Goal: Navigation & Orientation: Find specific page/section

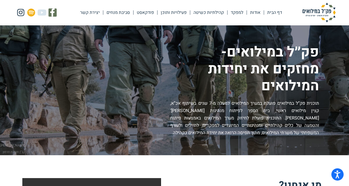
click at [322, 13] on img at bounding box center [318, 13] width 54 height 20
click at [272, 15] on link "דף הבית" at bounding box center [274, 12] width 21 height 13
click at [319, 10] on img at bounding box center [318, 13] width 54 height 20
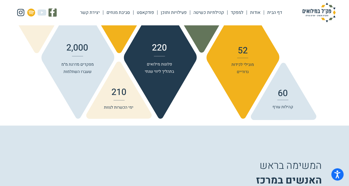
scroll to position [653, 0]
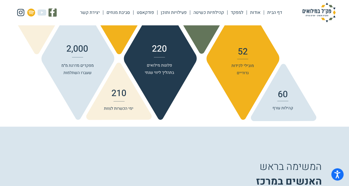
click at [317, 13] on img at bounding box center [318, 13] width 54 height 20
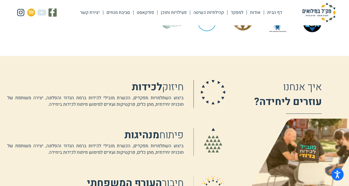
scroll to position [326, 0]
